Goal: Information Seeking & Learning: Learn about a topic

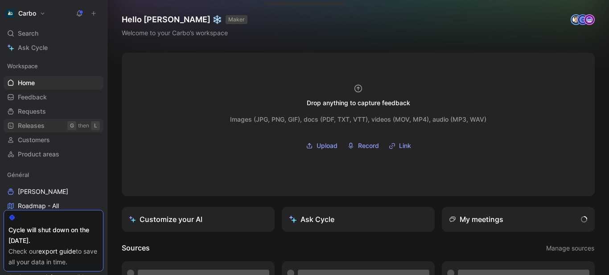
click at [39, 126] on span "Releases" at bounding box center [31, 125] width 27 height 9
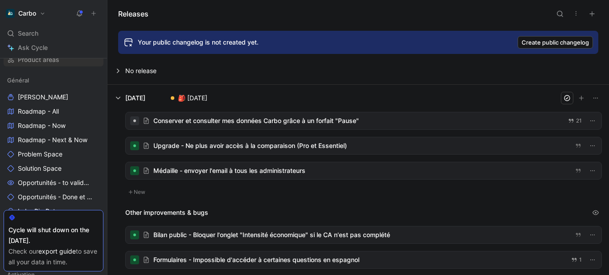
scroll to position [99, 0]
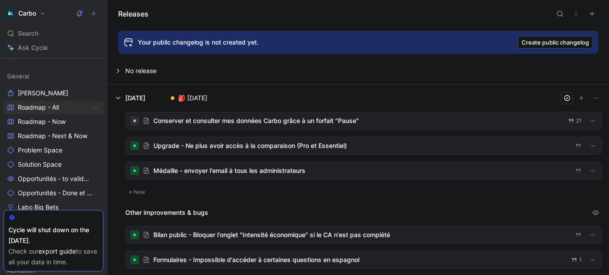
click at [40, 110] on span "Roadmap - All" at bounding box center [38, 107] width 41 height 9
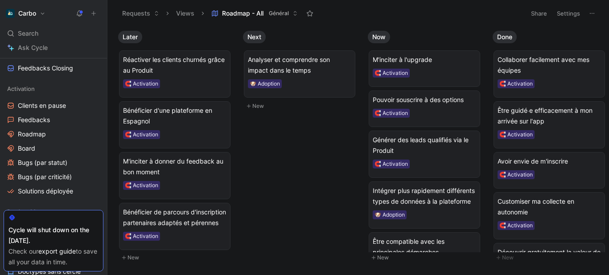
scroll to position [432, 0]
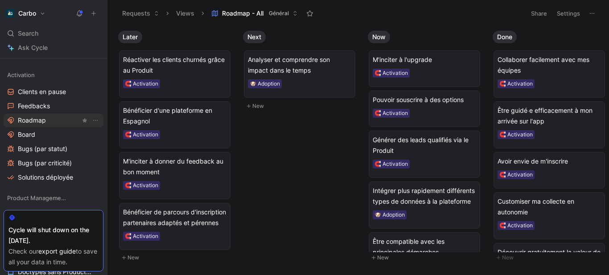
click at [47, 122] on link "Roadmap" at bounding box center [54, 120] width 100 height 13
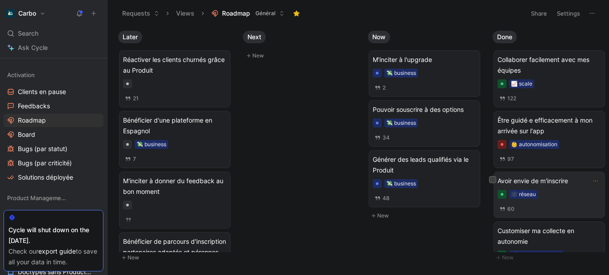
click at [544, 192] on div "🕸️ réseau" at bounding box center [549, 194] width 103 height 9
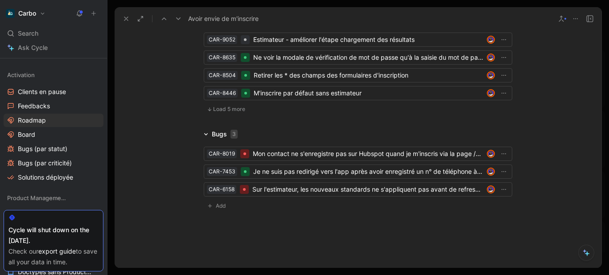
scroll to position [2209, 0]
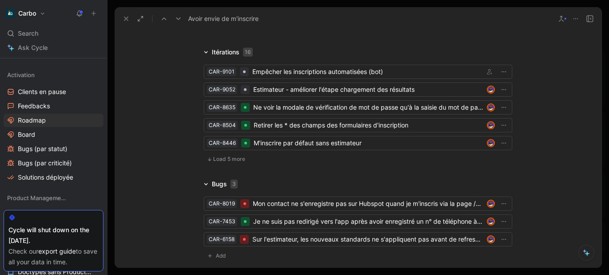
click at [228, 163] on span "Load 5 more" at bounding box center [229, 159] width 32 height 7
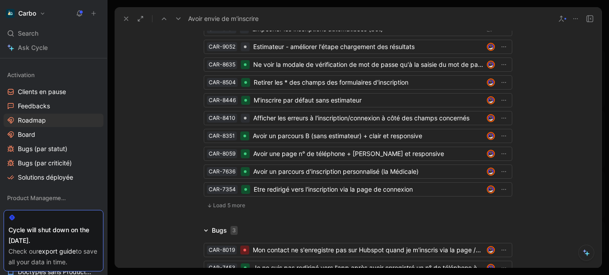
scroll to position [2254, 0]
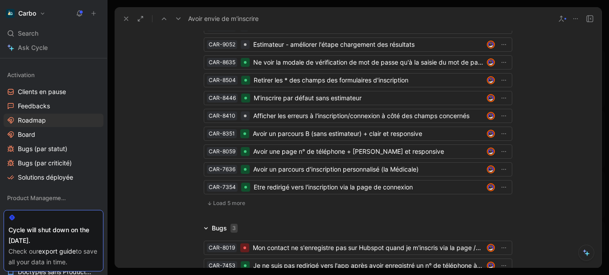
click at [233, 207] on span "Load 5 more" at bounding box center [229, 203] width 32 height 7
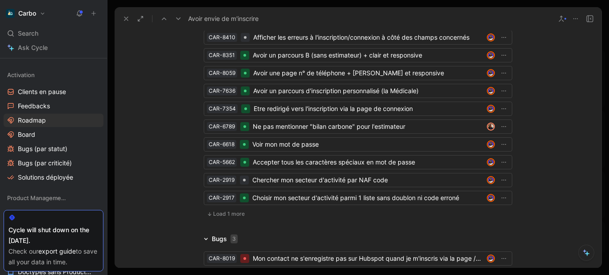
scroll to position [2336, 0]
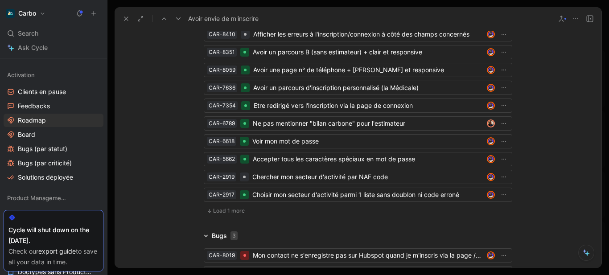
click at [236, 214] on span "Load 1 more" at bounding box center [229, 210] width 32 height 7
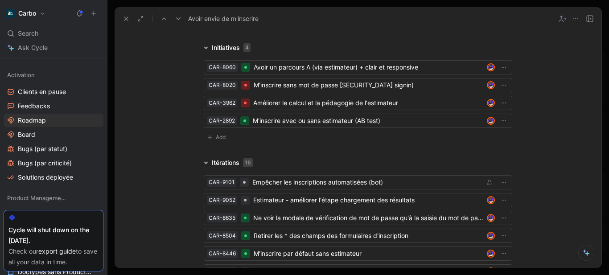
scroll to position [2096, 0]
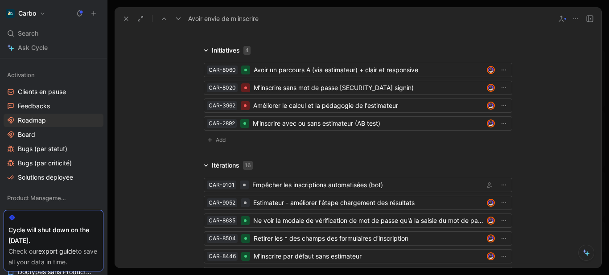
click at [124, 21] on icon at bounding box center [126, 18] width 7 height 7
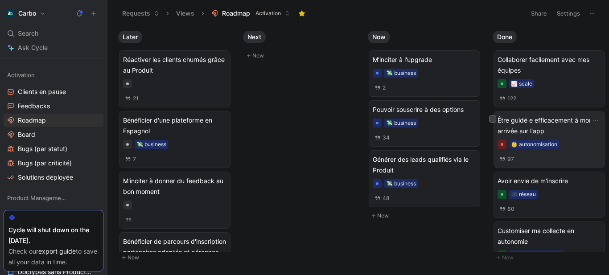
click at [563, 140] on div "Être guidé⸱e efficacement à mon arrivée sur l'app 👶 autonomisation 97" at bounding box center [549, 139] width 103 height 49
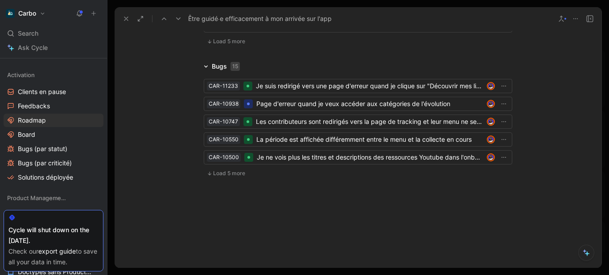
scroll to position [2373, 0]
click at [223, 45] on span "Load 5 more" at bounding box center [229, 41] width 32 height 7
click at [216, 47] on button "Load 5 more" at bounding box center [226, 41] width 45 height 11
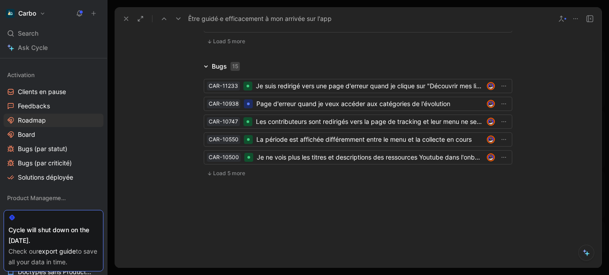
click at [237, 45] on span "Load 5 more" at bounding box center [229, 41] width 32 height 7
click at [222, 45] on span "Load 5 more" at bounding box center [229, 41] width 32 height 7
click at [210, 47] on button "Load 2 more" at bounding box center [226, 41] width 45 height 11
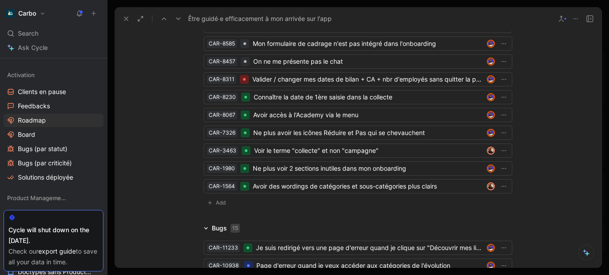
scroll to position [2394, 0]
click at [129, 18] on icon at bounding box center [126, 18] width 7 height 7
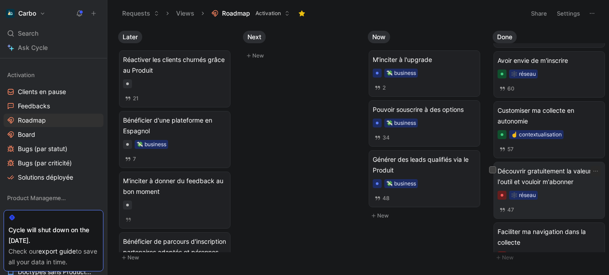
scroll to position [139, 0]
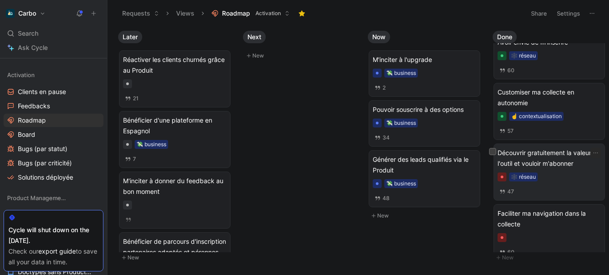
click at [562, 178] on div "🕸️ réseau" at bounding box center [549, 177] width 103 height 9
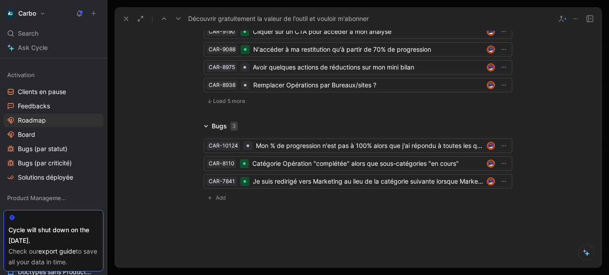
scroll to position [2404, 0]
click at [224, 106] on span "Load 5 more" at bounding box center [229, 102] width 32 height 7
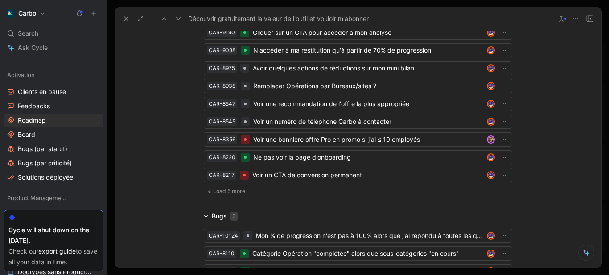
scroll to position [2414, 0]
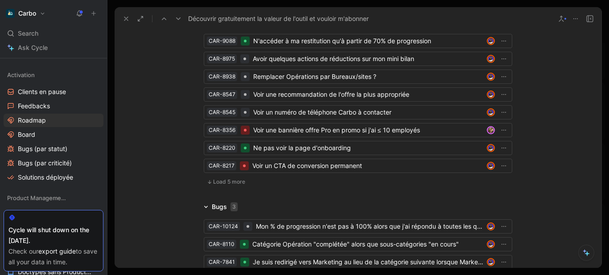
click at [227, 187] on button "Load 5 more" at bounding box center [226, 182] width 45 height 11
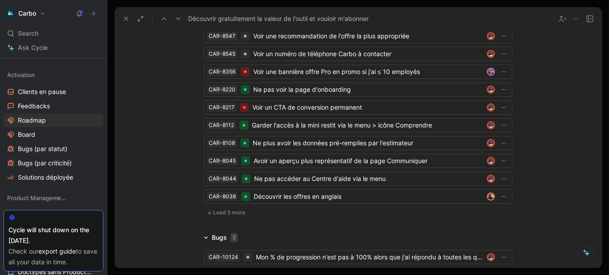
scroll to position [2472, 0]
click at [223, 216] on span "Load 5 more" at bounding box center [229, 212] width 32 height 7
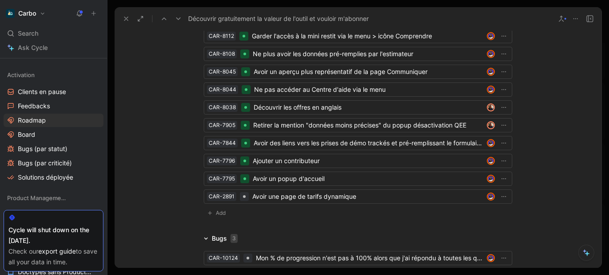
scroll to position [2564, 0]
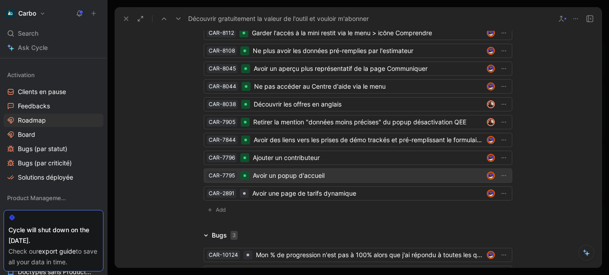
click at [300, 181] on div "Avoir un popup d'accueil" at bounding box center [368, 175] width 230 height 11
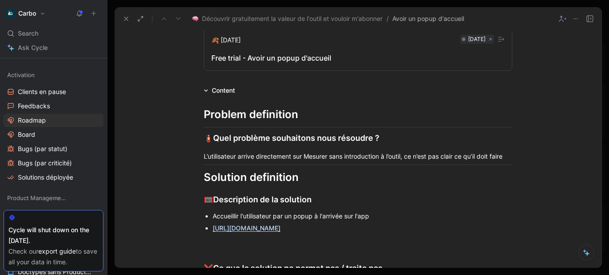
scroll to position [219, 0]
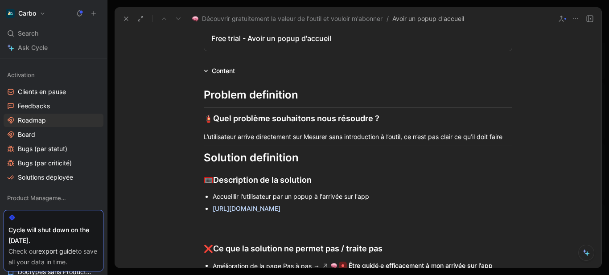
click at [260, 207] on link "[URL][DOMAIN_NAME]" at bounding box center [247, 209] width 68 height 8
